Goal: Transaction & Acquisition: Purchase product/service

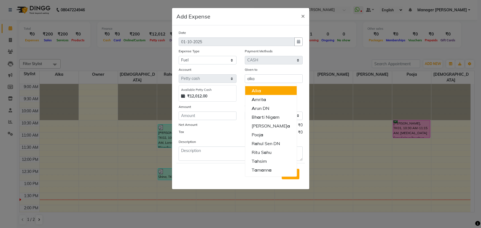
select select "12411"
select select "1"
select select "5538"
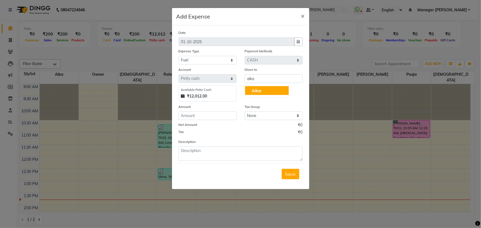
click at [255, 89] on span "Alka" at bounding box center [257, 91] width 10 height 6
type input "Alka"
drag, startPoint x: 214, startPoint y: 119, endPoint x: 216, endPoint y: 116, distance: 3.7
click at [215, 117] on input "number" at bounding box center [208, 116] width 58 height 9
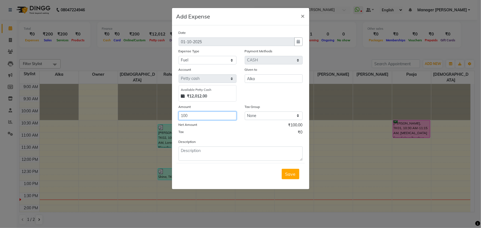
type input "100"
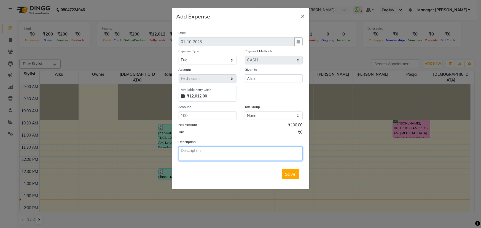
click at [212, 157] on textarea at bounding box center [241, 154] width 124 height 14
type textarea "Rapido From DN to Ashoka Ratan 2"
click at [287, 175] on span "Save" at bounding box center [290, 175] width 10 height 6
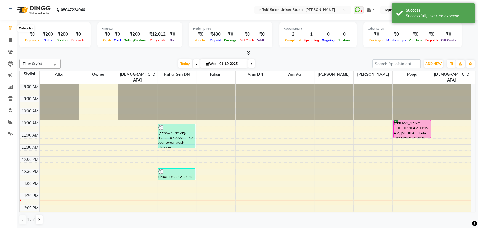
click at [10, 26] on icon at bounding box center [11, 28] width 4 height 4
drag, startPoint x: 7, startPoint y: 41, endPoint x: 10, endPoint y: 37, distance: 5.2
click at [7, 41] on span at bounding box center [11, 40] width 10 height 6
select select "service"
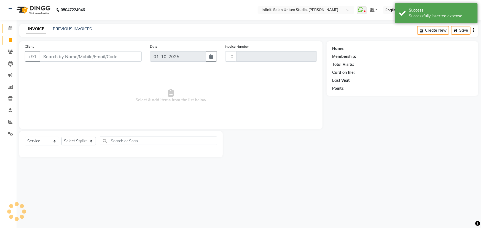
type input "2180"
select select "6511"
click at [11, 27] on icon at bounding box center [11, 28] width 4 height 4
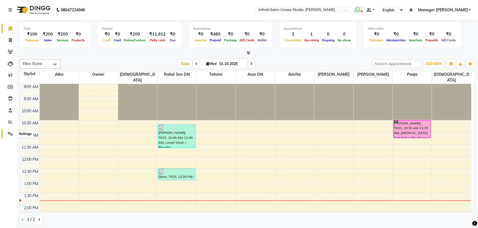
click at [12, 133] on icon at bounding box center [10, 134] width 5 height 4
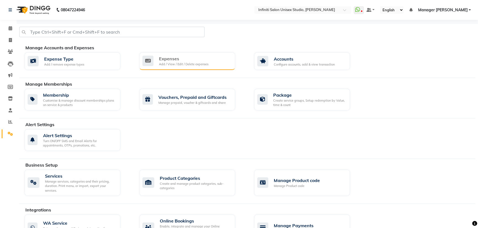
click at [201, 62] on div "Add / View / Edit / Delete expenses" at bounding box center [183, 64] width 49 height 5
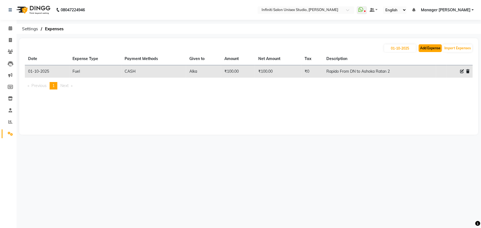
click at [437, 47] on button "Add Expense" at bounding box center [430, 48] width 23 height 8
select select "1"
select select "5538"
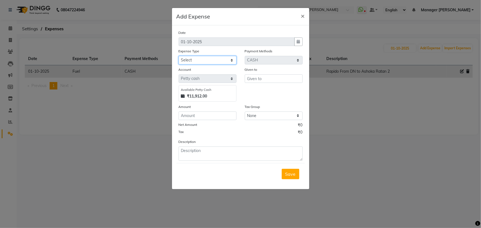
click at [207, 60] on select "Select Advance Salary Client Snacks Fuel Incentive Maintenance Miscellaneous Pa…" at bounding box center [208, 60] width 58 height 9
select select "12403"
click at [179, 56] on select "Select Advance Salary Client Snacks Fuel Incentive Maintenance Miscellaneous Pa…" at bounding box center [208, 60] width 58 height 9
click at [244, 80] on div "Given to" at bounding box center [274, 84] width 66 height 35
click at [263, 80] on input "text" at bounding box center [274, 78] width 58 height 9
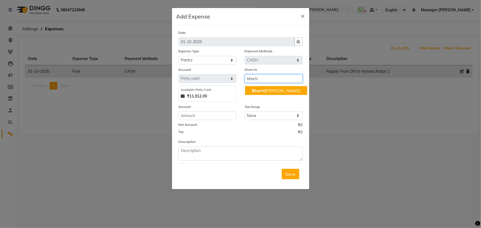
click at [270, 92] on ngb-highlight "[PERSON_NAME]" at bounding box center [276, 91] width 49 height 6
type input "[PERSON_NAME]"
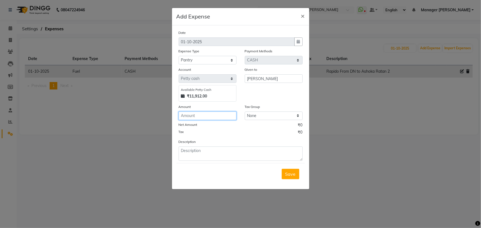
click at [204, 120] on input "number" at bounding box center [208, 116] width 58 height 9
type input "160"
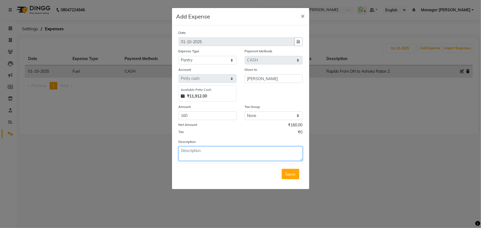
click at [222, 158] on textarea at bounding box center [241, 154] width 124 height 14
type textarea "Milk, tea, Coffee"
click at [289, 174] on span "Save" at bounding box center [290, 175] width 10 height 6
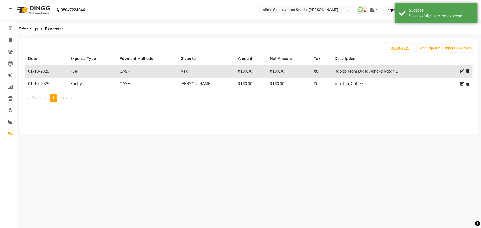
click at [7, 27] on span at bounding box center [11, 28] width 10 height 6
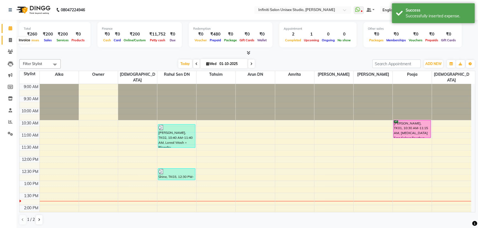
click at [8, 37] on span at bounding box center [11, 40] width 10 height 6
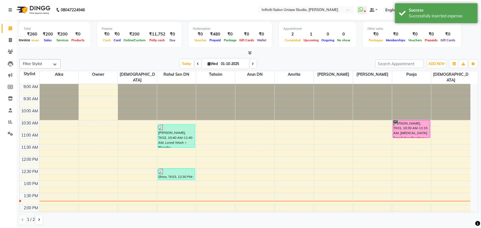
select select "6511"
select select "service"
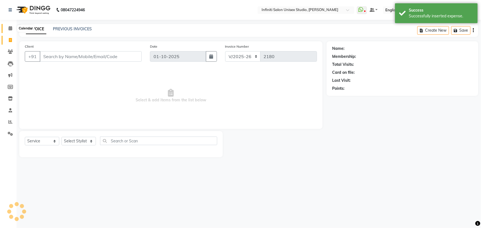
click at [10, 30] on icon at bounding box center [11, 28] width 4 height 4
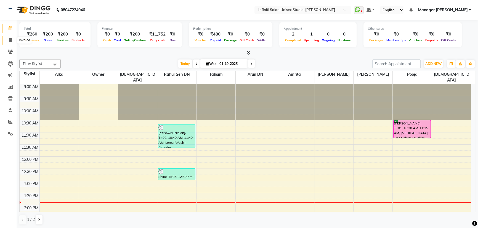
click at [6, 40] on span at bounding box center [11, 40] width 10 height 6
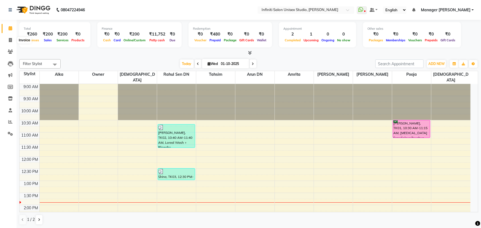
select select "6511"
select select "service"
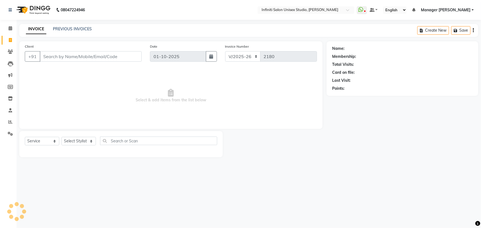
click at [10, 20] on nav "08047224946 Select Location × Infiniti Salon Unisex Studio, Devendra Nagar What…" at bounding box center [240, 10] width 481 height 20
click at [87, 56] on input "Client" at bounding box center [91, 56] width 102 height 10
type input "9589821747"
click at [130, 54] on span "Add Client" at bounding box center [128, 57] width 22 height 6
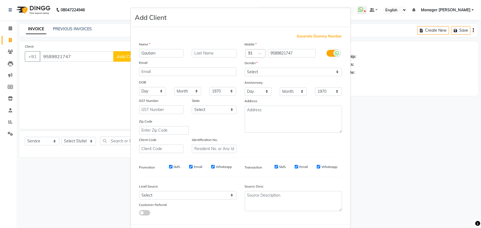
type input "Gautam"
drag, startPoint x: 261, startPoint y: 73, endPoint x: 256, endPoint y: 75, distance: 5.9
click at [261, 73] on select "Select [DEMOGRAPHIC_DATA] [DEMOGRAPHIC_DATA] Other Prefer Not To Say" at bounding box center [293, 72] width 97 height 9
select select "[DEMOGRAPHIC_DATA]"
click at [245, 68] on select "Select [DEMOGRAPHIC_DATA] [DEMOGRAPHIC_DATA] Other Prefer Not To Say" at bounding box center [293, 72] width 97 height 9
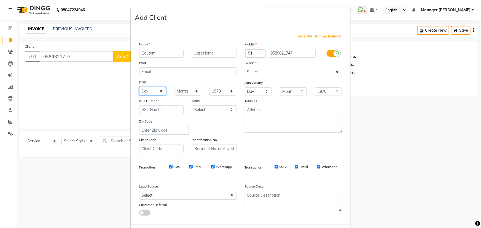
click at [152, 91] on select "Day 01 02 03 04 05 06 07 08 09 10 11 12 13 14 15 16 17 18 19 20 21 22 23 24 25 …" at bounding box center [152, 91] width 27 height 9
click at [139, 87] on select "Day 01 02 03 04 05 06 07 08 09 10 11 12 13 14 15 16 17 18 19 20 21 22 23 24 25 …" at bounding box center [152, 91] width 27 height 9
click at [153, 93] on select "Day 01 02 03 04 05 06 07 08 09 10 11 12 13 14 15 16 17 18 19 20 21 22 23 24 25 …" at bounding box center [152, 91] width 27 height 9
select select "02"
click at [139, 87] on select "Day 01 02 03 04 05 06 07 08 09 10 11 12 13 14 15 16 17 18 19 20 21 22 23 24 25 …" at bounding box center [152, 91] width 27 height 9
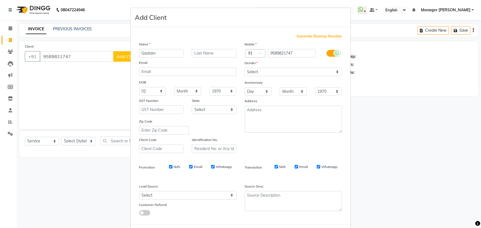
click at [182, 87] on div "DOB" at bounding box center [188, 82] width 106 height 9
drag, startPoint x: 181, startPoint y: 90, endPoint x: 181, endPoint y: 94, distance: 3.1
click at [181, 91] on select "Month January February March April May June July August September October Novem…" at bounding box center [187, 91] width 27 height 9
select select "03"
click at [174, 87] on select "Month January February March April May June July August September October Novem…" at bounding box center [187, 91] width 27 height 9
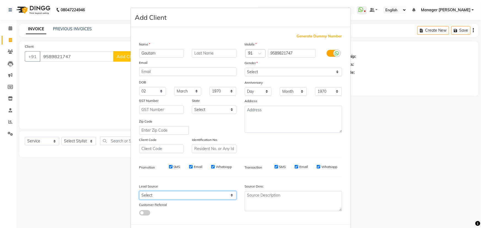
drag, startPoint x: 171, startPoint y: 196, endPoint x: 171, endPoint y: 193, distance: 3.3
click at [171, 196] on select "Select Walk-in Facebook JustDial Google Other Referral Advertisement No Source …" at bounding box center [187, 195] width 97 height 9
select select "46371"
click at [139, 193] on select "Select Walk-in Facebook JustDial Google Other Referral Advertisement No Source …" at bounding box center [187, 195] width 97 height 9
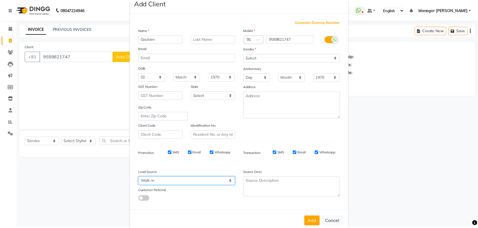
scroll to position [28, 0]
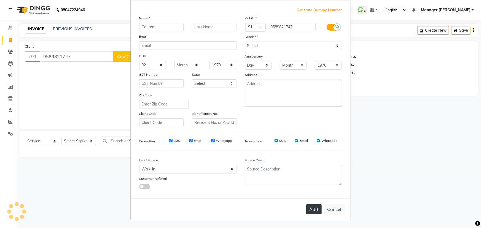
click at [314, 212] on button "Add" at bounding box center [313, 210] width 15 height 10
select select
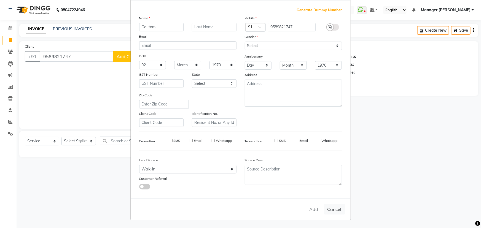
select select
checkbox input "false"
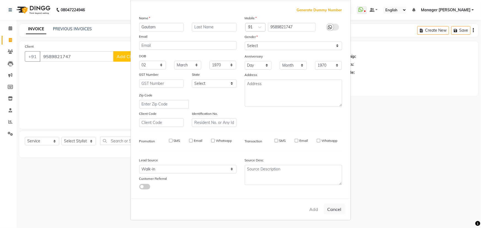
checkbox input "false"
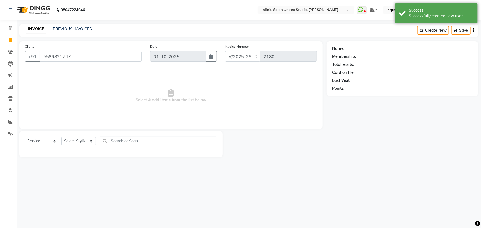
select select "1: Object"
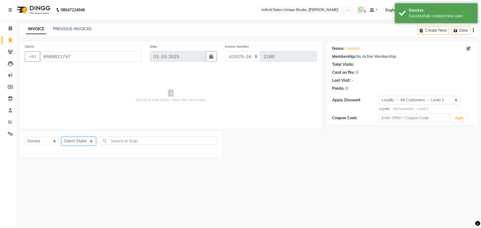
click at [69, 143] on select "Select Stylist Alka Amrita Arun DN Bharti [PERSON_NAME] Owner [PERSON_NAME] DN …" at bounding box center [79, 141] width 34 height 9
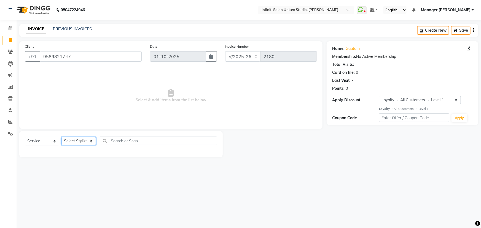
select select "49887"
click at [62, 137] on select "Select Stylist Alka Amrita Arun DN Bharti [PERSON_NAME] Owner [PERSON_NAME] DN …" at bounding box center [79, 141] width 34 height 9
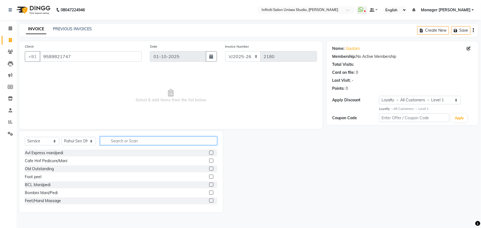
drag, startPoint x: 135, startPoint y: 140, endPoint x: 141, endPoint y: 142, distance: 6.6
click at [137, 140] on input "text" at bounding box center [158, 141] width 117 height 9
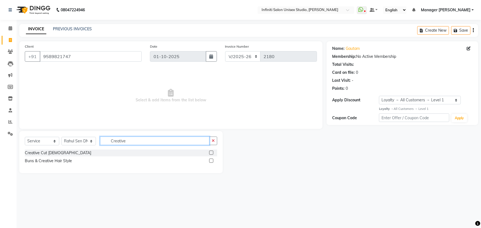
type input "Creative"
click at [211, 152] on label at bounding box center [211, 153] width 4 height 4
click at [211, 152] on input "checkbox" at bounding box center [211, 153] width 4 height 4
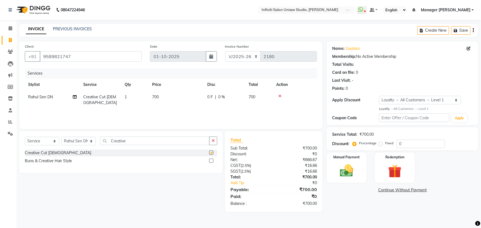
checkbox input "false"
click at [153, 96] on span "700" at bounding box center [155, 97] width 7 height 5
select select "49887"
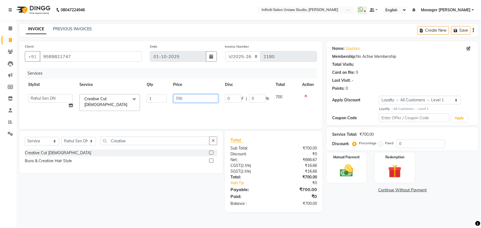
drag, startPoint x: 178, startPoint y: 97, endPoint x: 174, endPoint y: 95, distance: 4.1
click at [174, 95] on input "700" at bounding box center [195, 98] width 45 height 9
type input "1000"
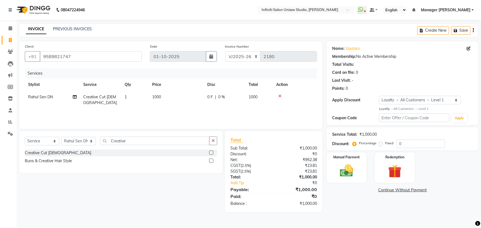
click at [263, 117] on div "Services Stylist Service Qty Price Disc Total Action Rahul Sen DN Creative Cut …" at bounding box center [171, 95] width 292 height 55
click at [243, 57] on select "CI/2025-26 V/2025-26" at bounding box center [243, 56] width 36 height 10
click at [326, 72] on div "Client [PHONE_NUMBER] Date [DATE] Invoice Number CI/2025-26 V/[PHONE_NUMBER] Se…" at bounding box center [171, 126] width 312 height 171
click at [350, 157] on label "Manual Payment" at bounding box center [347, 156] width 28 height 5
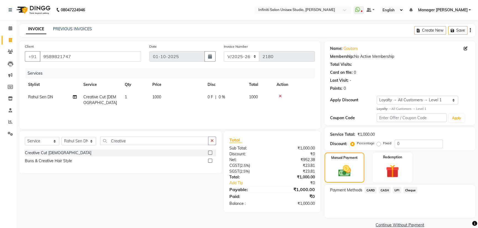
click at [399, 194] on div "UPI" at bounding box center [395, 190] width 11 height 7
click at [394, 191] on span "UPI" at bounding box center [396, 190] width 9 height 6
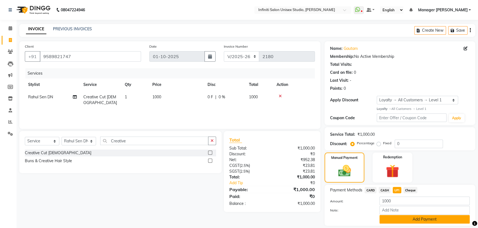
click at [398, 219] on button "Add Payment" at bounding box center [424, 219] width 90 height 9
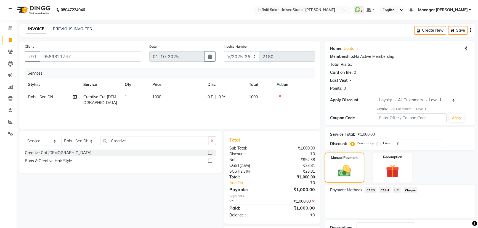
scroll to position [40, 0]
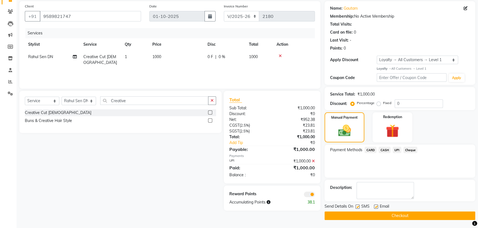
click at [371, 219] on button "Checkout" at bounding box center [399, 216] width 151 height 9
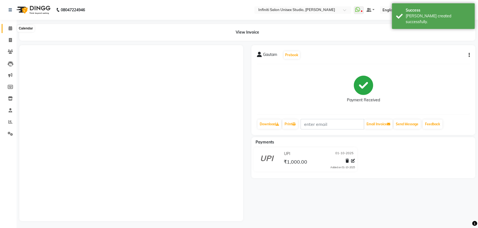
click at [10, 26] on icon at bounding box center [11, 28] width 4 height 4
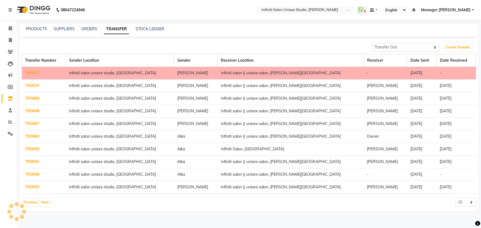
select select "sender"
click at [30, 203] on button "Previous" at bounding box center [30, 203] width 17 height 8
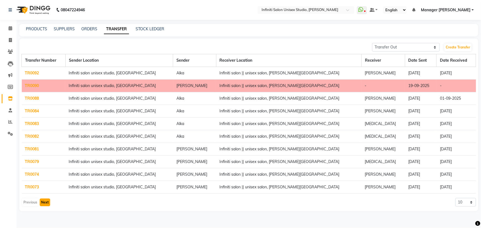
click at [45, 202] on button "Next" at bounding box center [45, 203] width 10 height 8
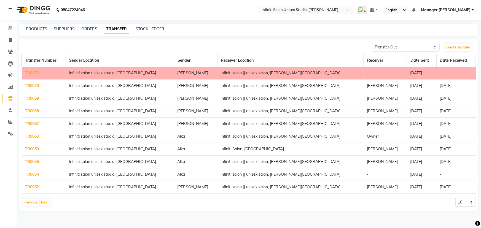
click at [36, 175] on link "TR0054" at bounding box center [32, 174] width 14 height 5
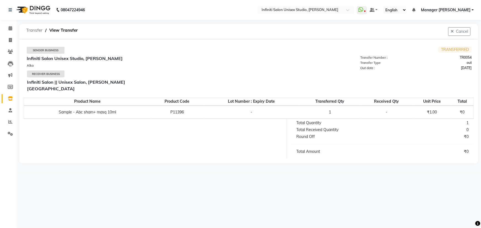
click at [30, 29] on span "Transfer" at bounding box center [34, 30] width 22 height 10
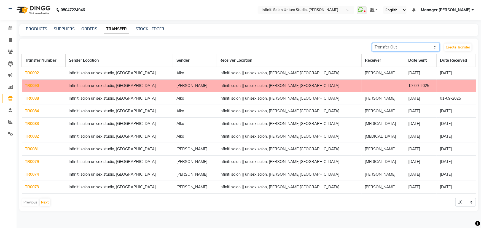
click at [394, 46] on select "Transfer In Transfer Out" at bounding box center [406, 47] width 68 height 9
click at [372, 43] on select "Transfer In Transfer Out" at bounding box center [406, 47] width 68 height 9
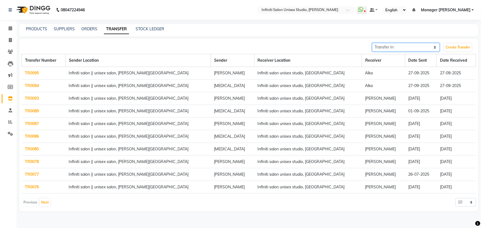
click at [420, 49] on select "Transfer In Transfer Out" at bounding box center [406, 47] width 68 height 9
click at [372, 43] on select "Transfer In Transfer Out" at bounding box center [406, 47] width 68 height 9
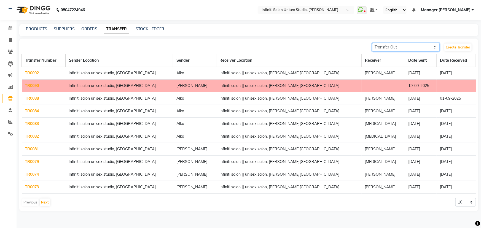
click at [394, 44] on select "Transfer In Transfer Out" at bounding box center [406, 47] width 68 height 9
select select "receiving"
click at [372, 43] on select "Transfer In Transfer Out" at bounding box center [406, 47] width 68 height 9
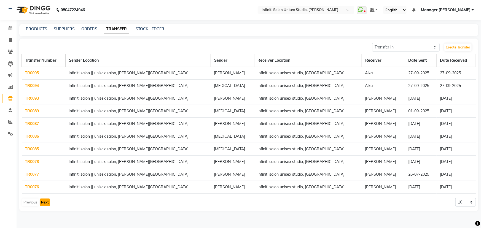
click at [44, 202] on button "Next" at bounding box center [45, 203] width 10 height 8
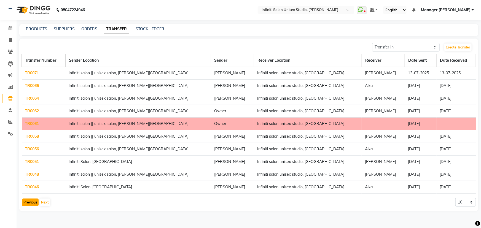
click at [23, 202] on button "Previous" at bounding box center [30, 203] width 17 height 8
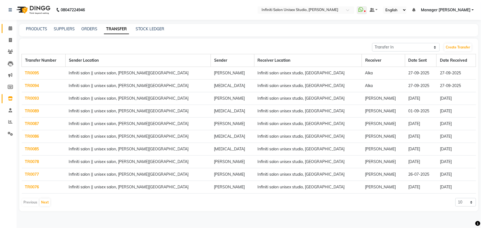
click at [10, 25] on link "Calendar" at bounding box center [8, 28] width 13 height 9
